Goal: Task Accomplishment & Management: Manage account settings

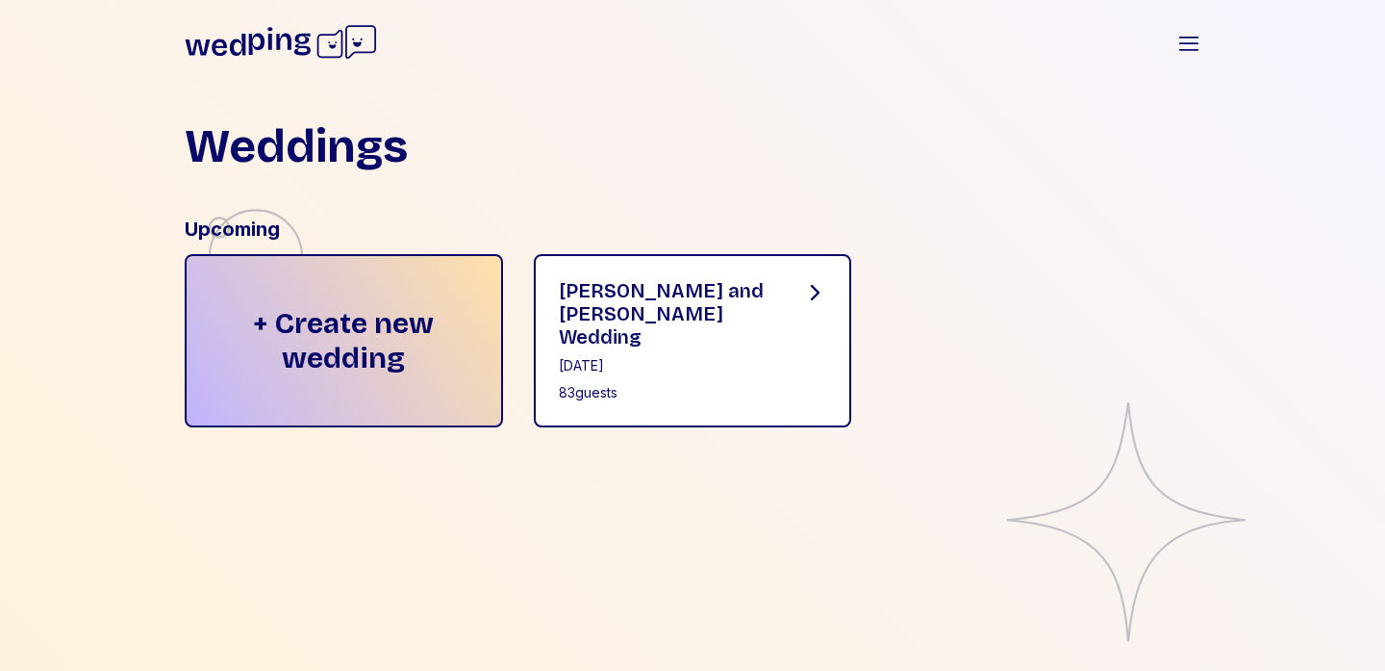
click at [719, 356] on div "[DATE]" at bounding box center [666, 365] width 215 height 19
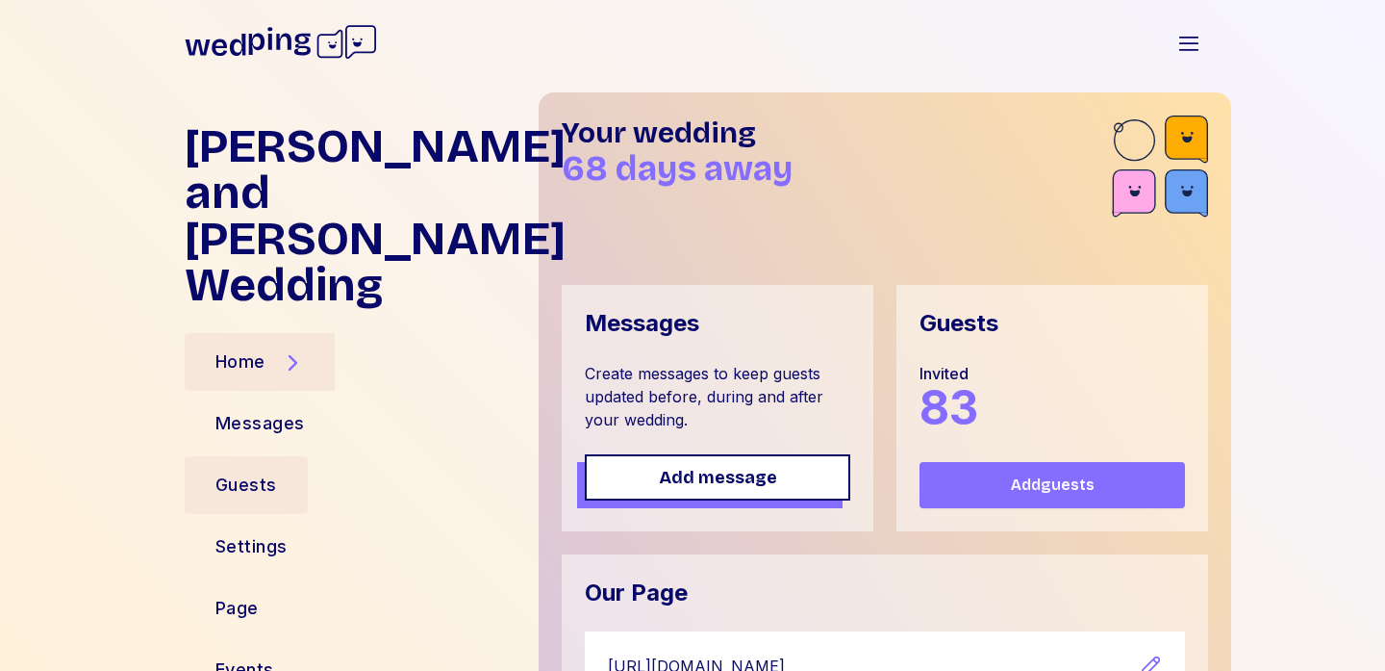
click at [267, 471] on div "Guests" at bounding box center [246, 484] width 62 height 27
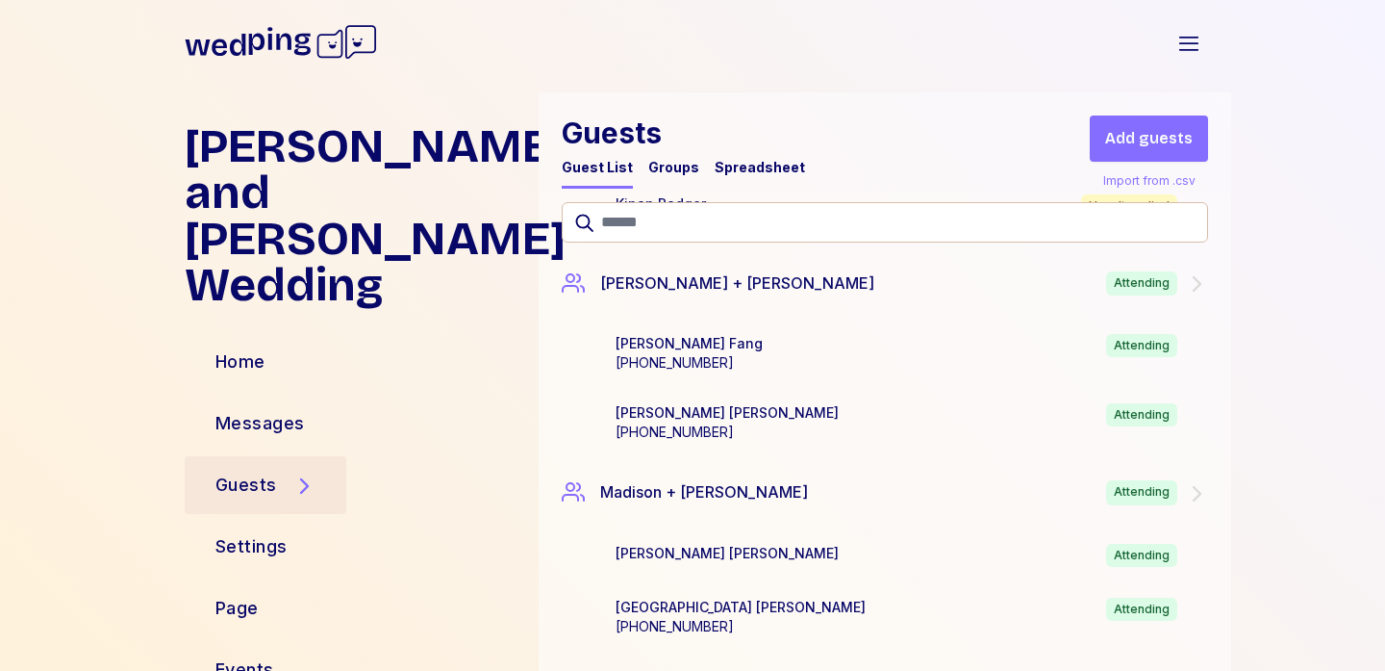
scroll to position [4826, 0]
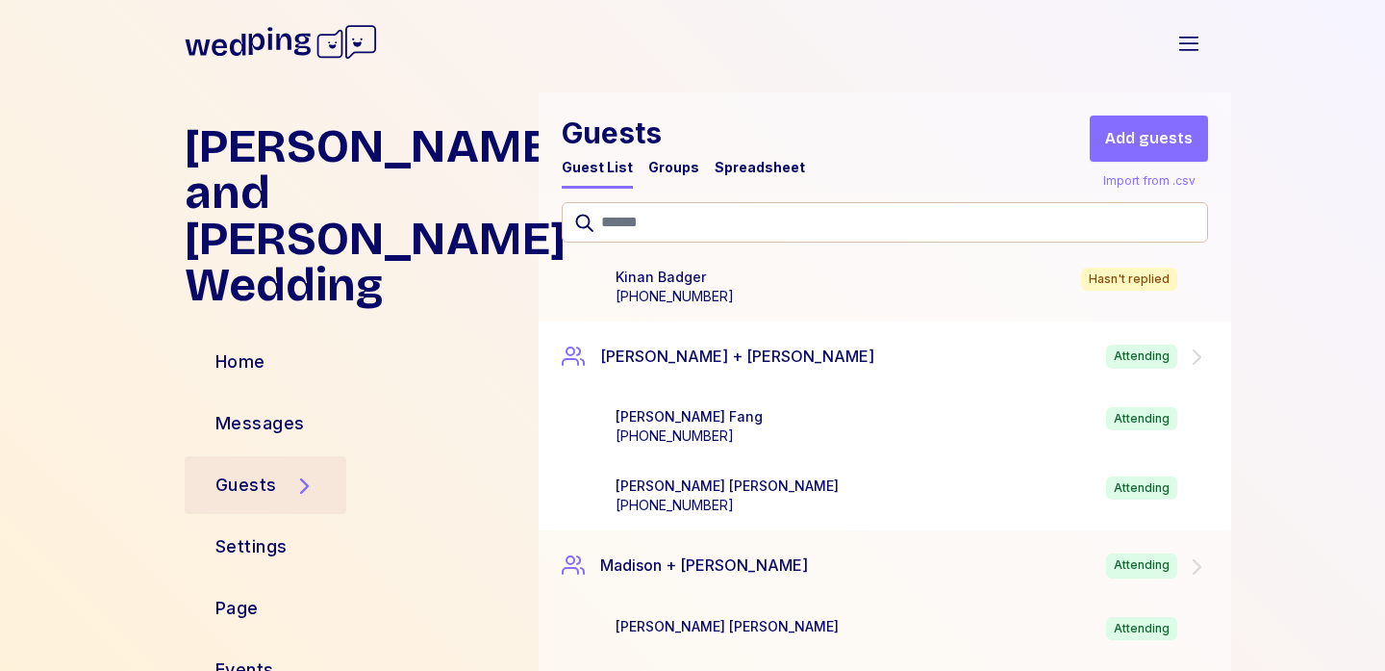
click at [1210, 353] on div "[PERSON_NAME] + [PERSON_NAME] Attending" at bounding box center [885, 356] width 693 height 71
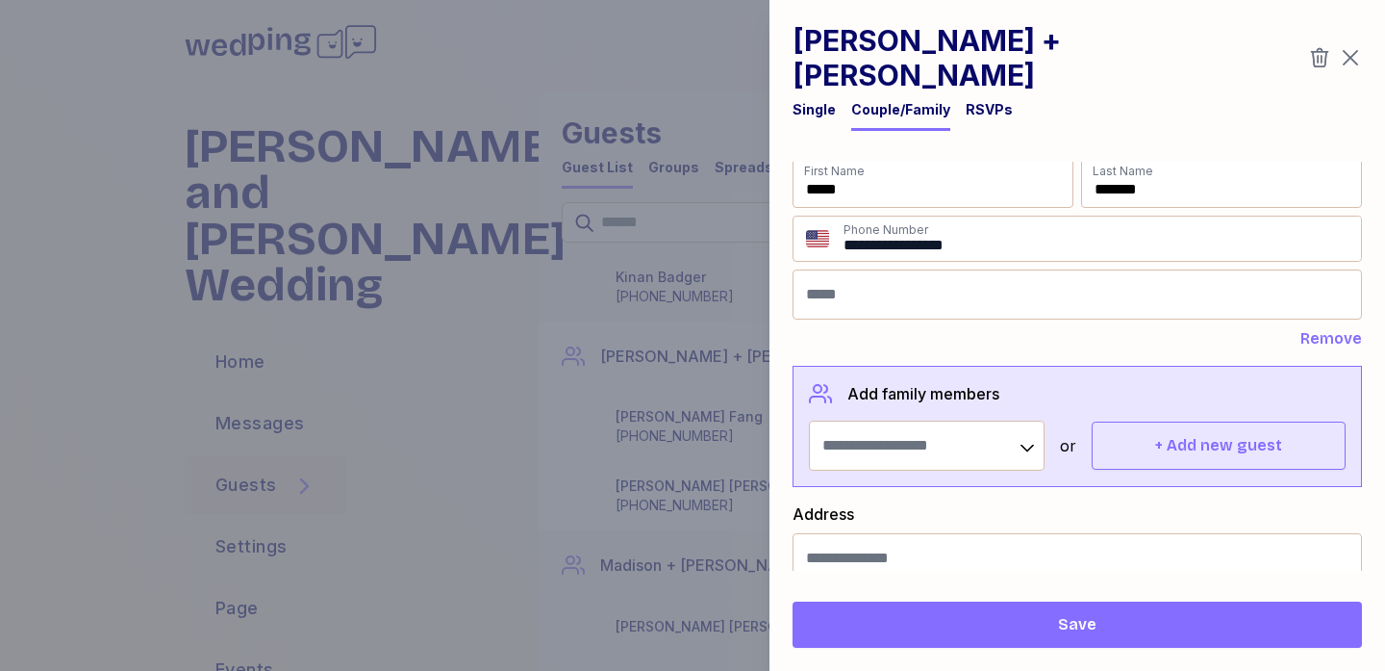
scroll to position [0, 0]
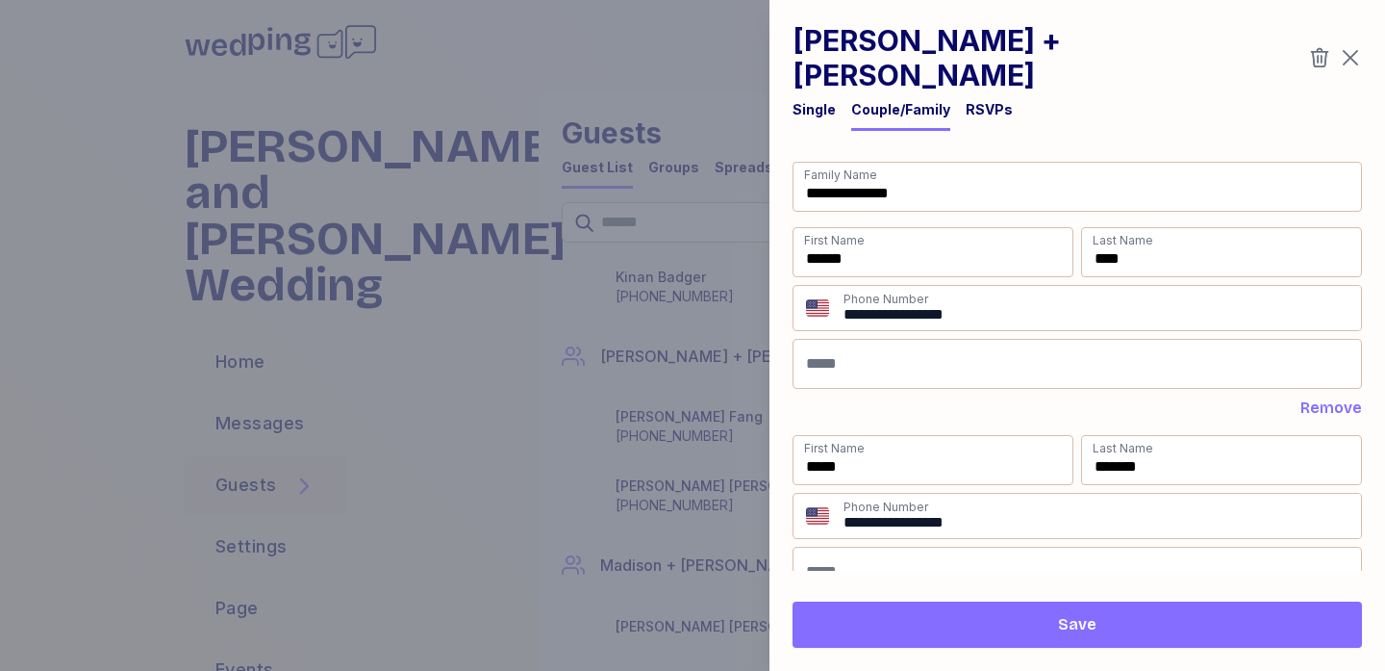
click at [967, 100] on div "RSVPs" at bounding box center [989, 109] width 47 height 19
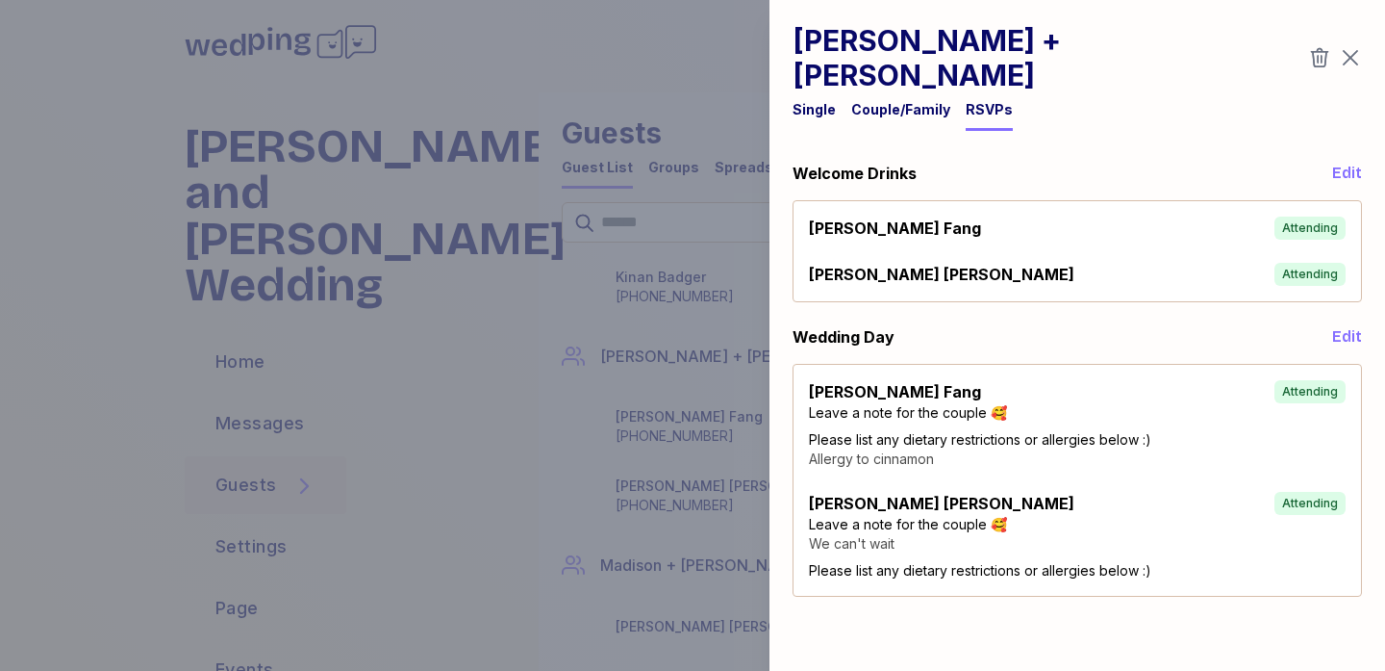
click at [1354, 51] on icon "button" at bounding box center [1350, 57] width 23 height 23
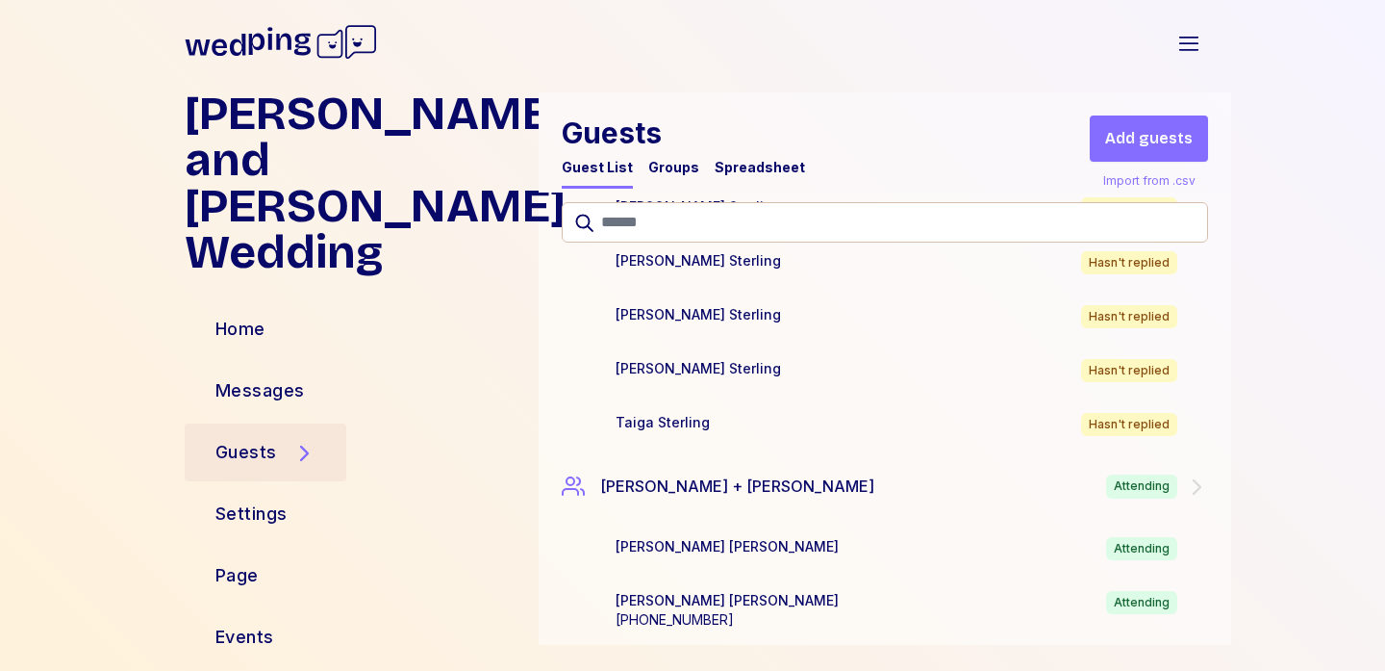
scroll to position [7600, 0]
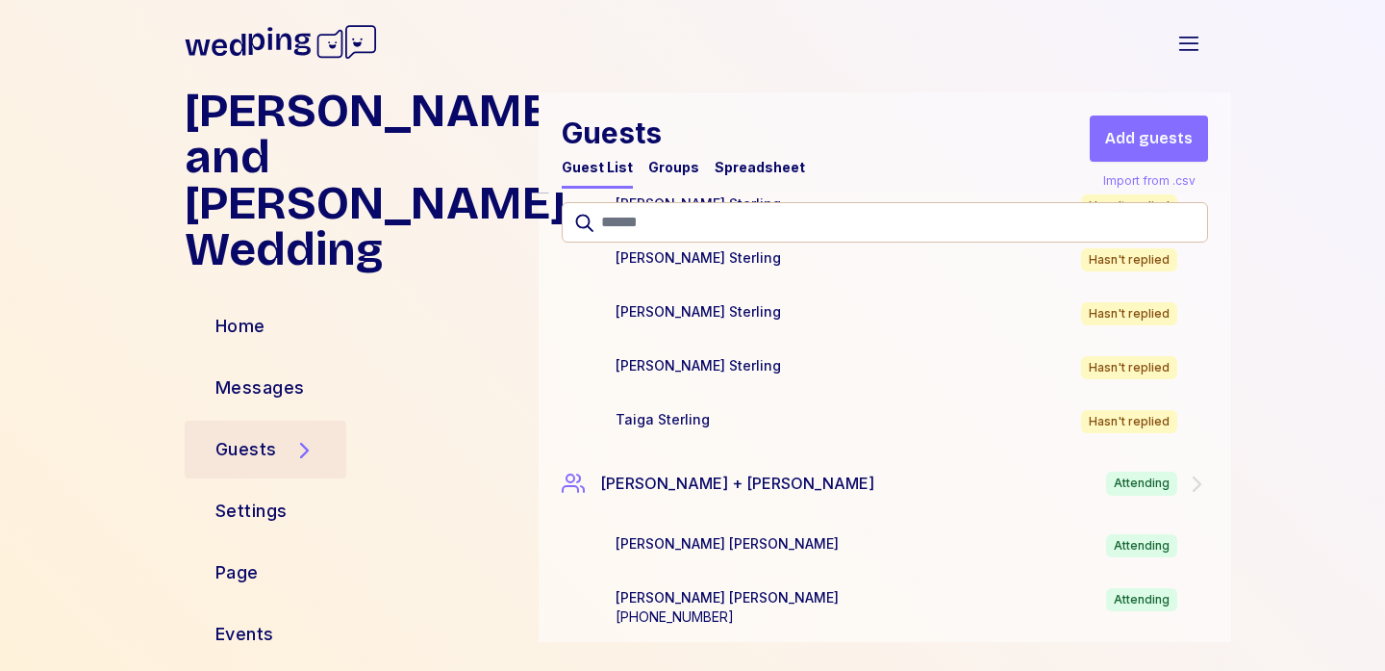
click at [751, 164] on div "Spreadsheet" at bounding box center [760, 167] width 90 height 19
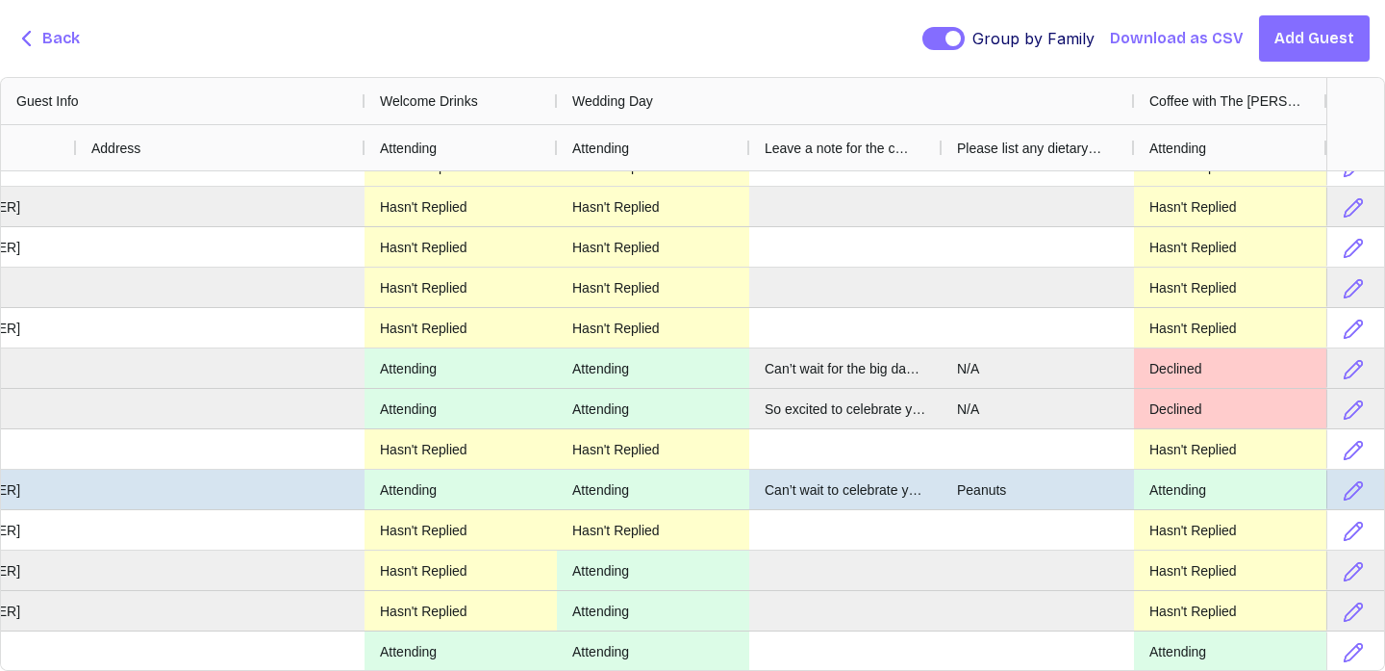
scroll to position [0, 0]
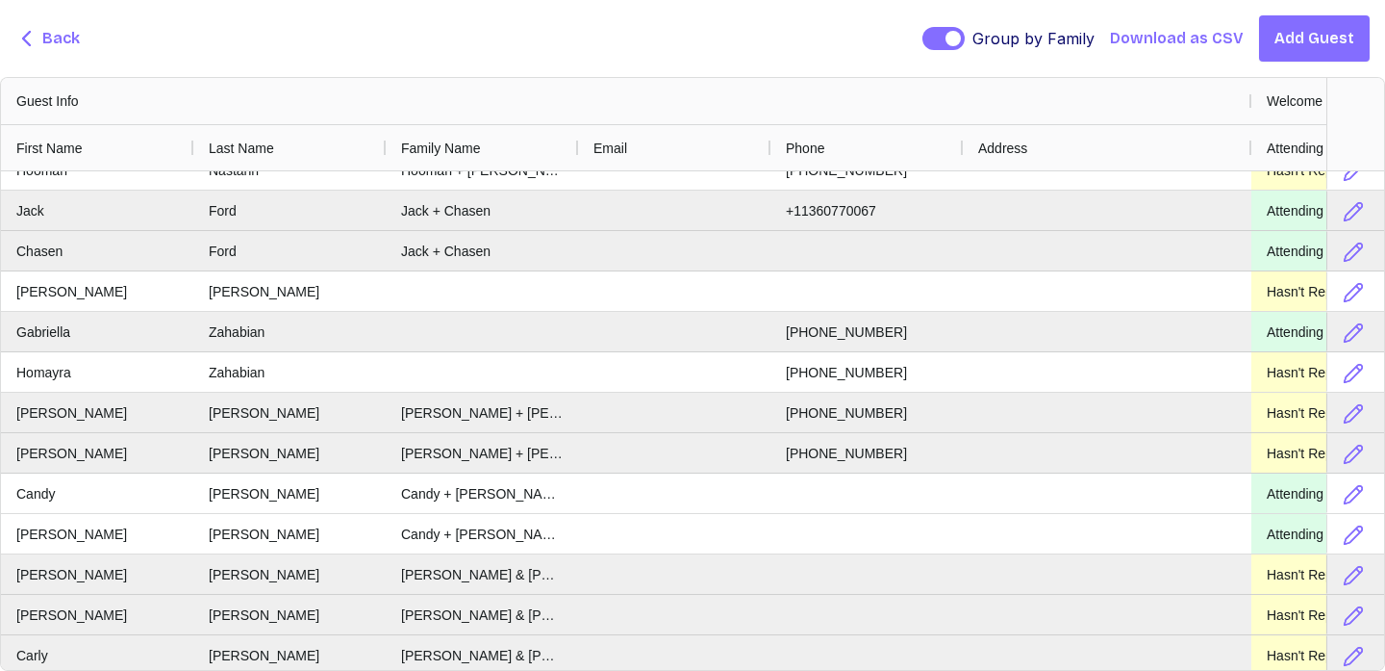
click at [55, 40] on span "Back" at bounding box center [61, 38] width 38 height 23
